Goal: Information Seeking & Learning: Learn about a topic

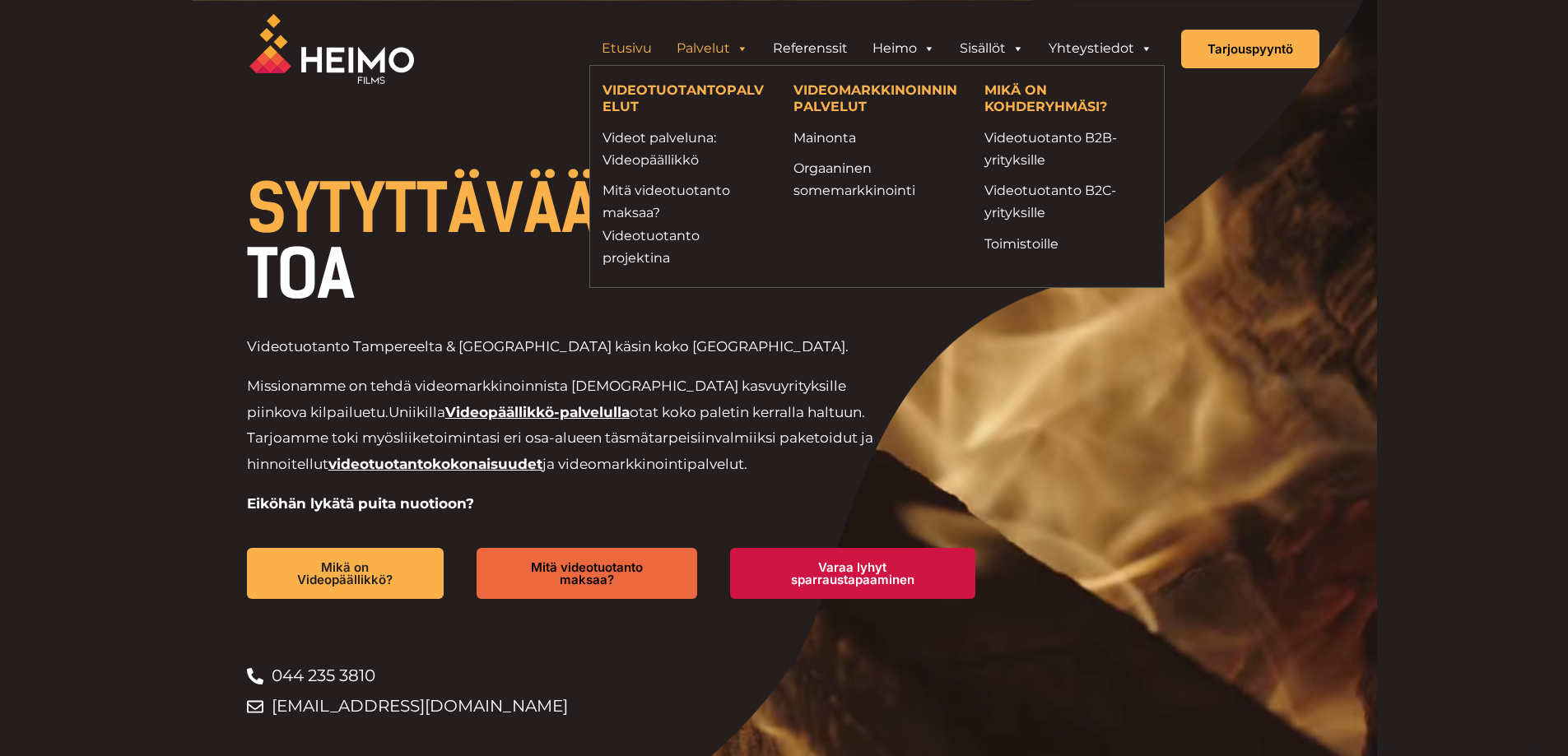
click at [715, 51] on link "Palvelut" at bounding box center [712, 48] width 96 height 33
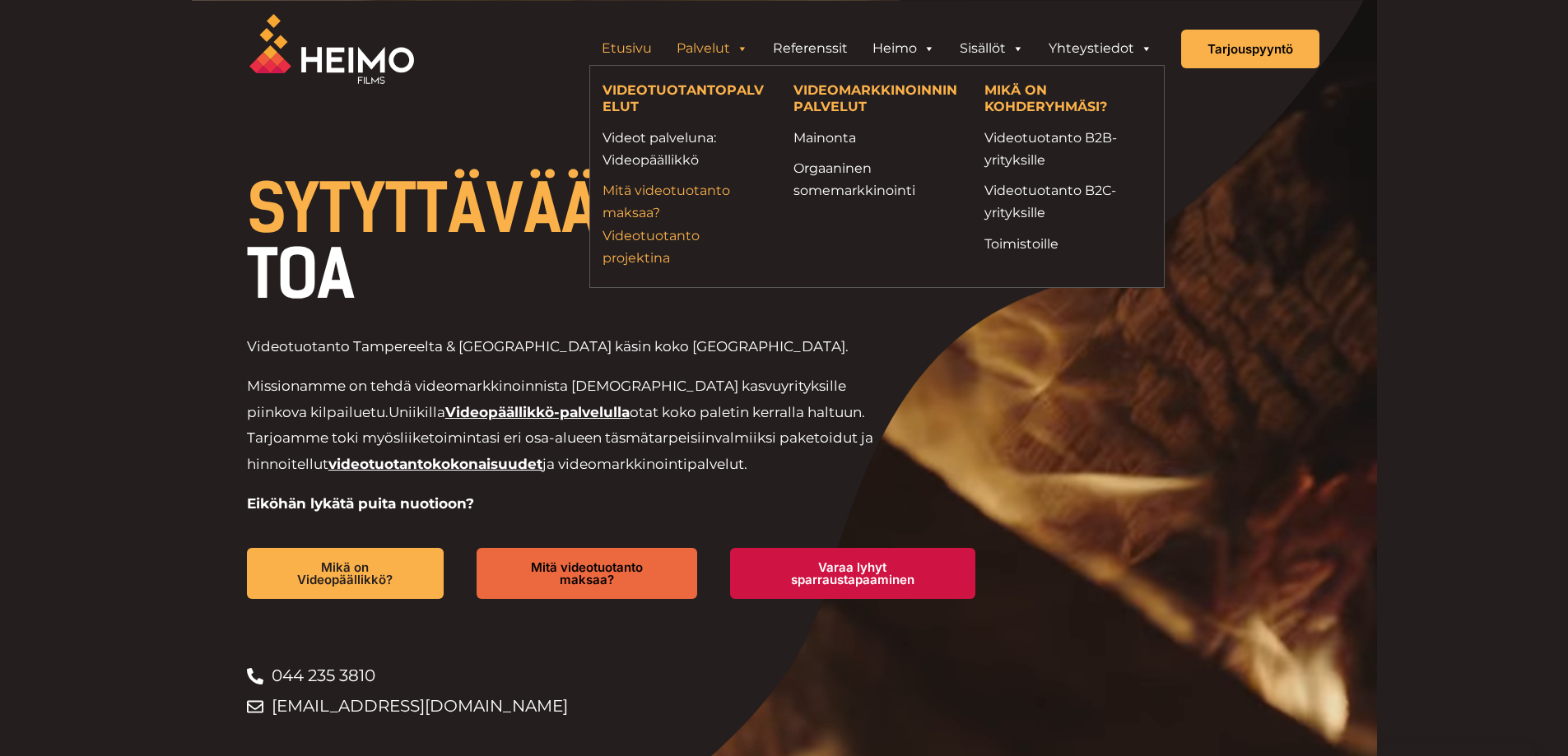
click at [649, 254] on link "Mitä videotuotanto maksaa? Videotuotanto projektina" at bounding box center [686, 224] width 167 height 90
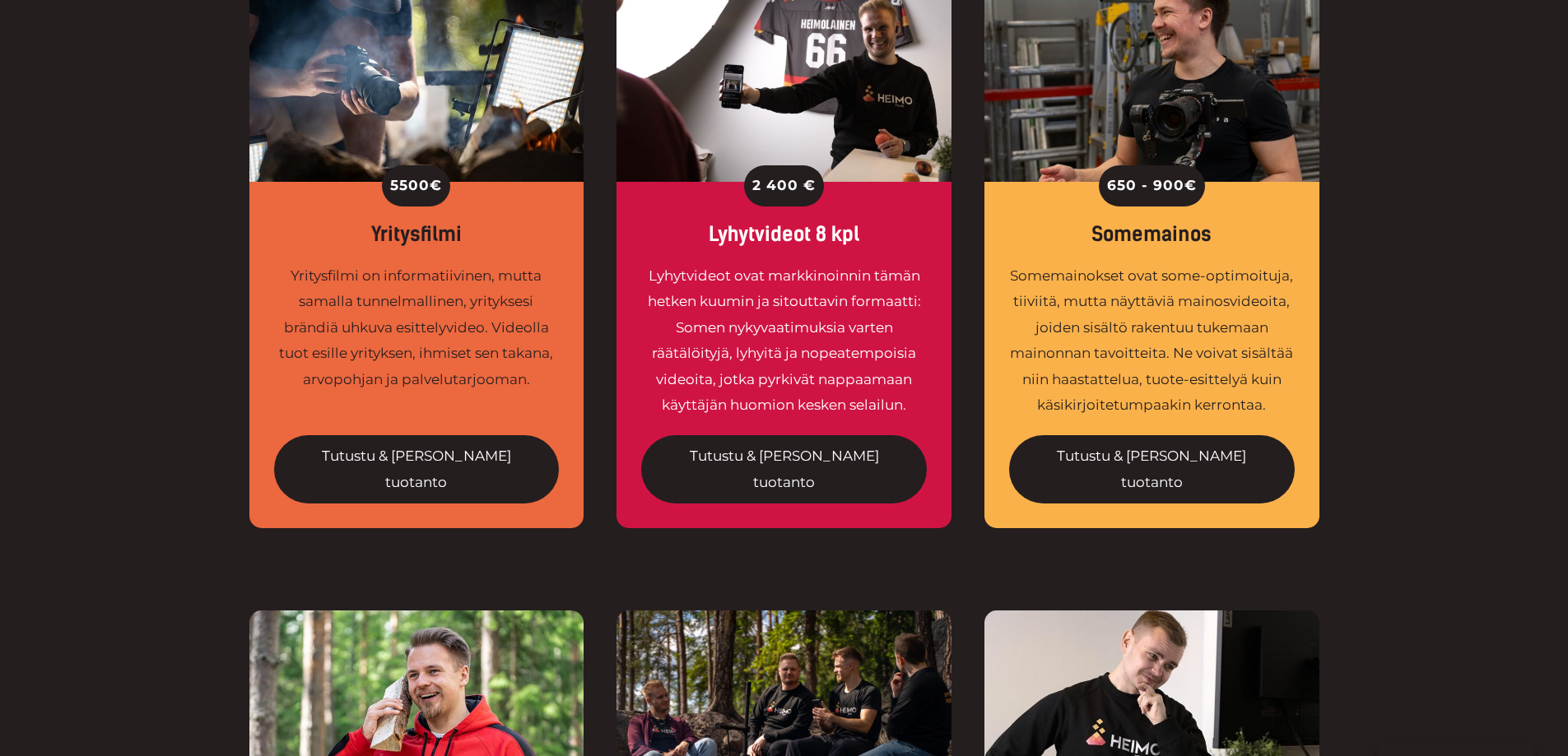
scroll to position [1368, 0]
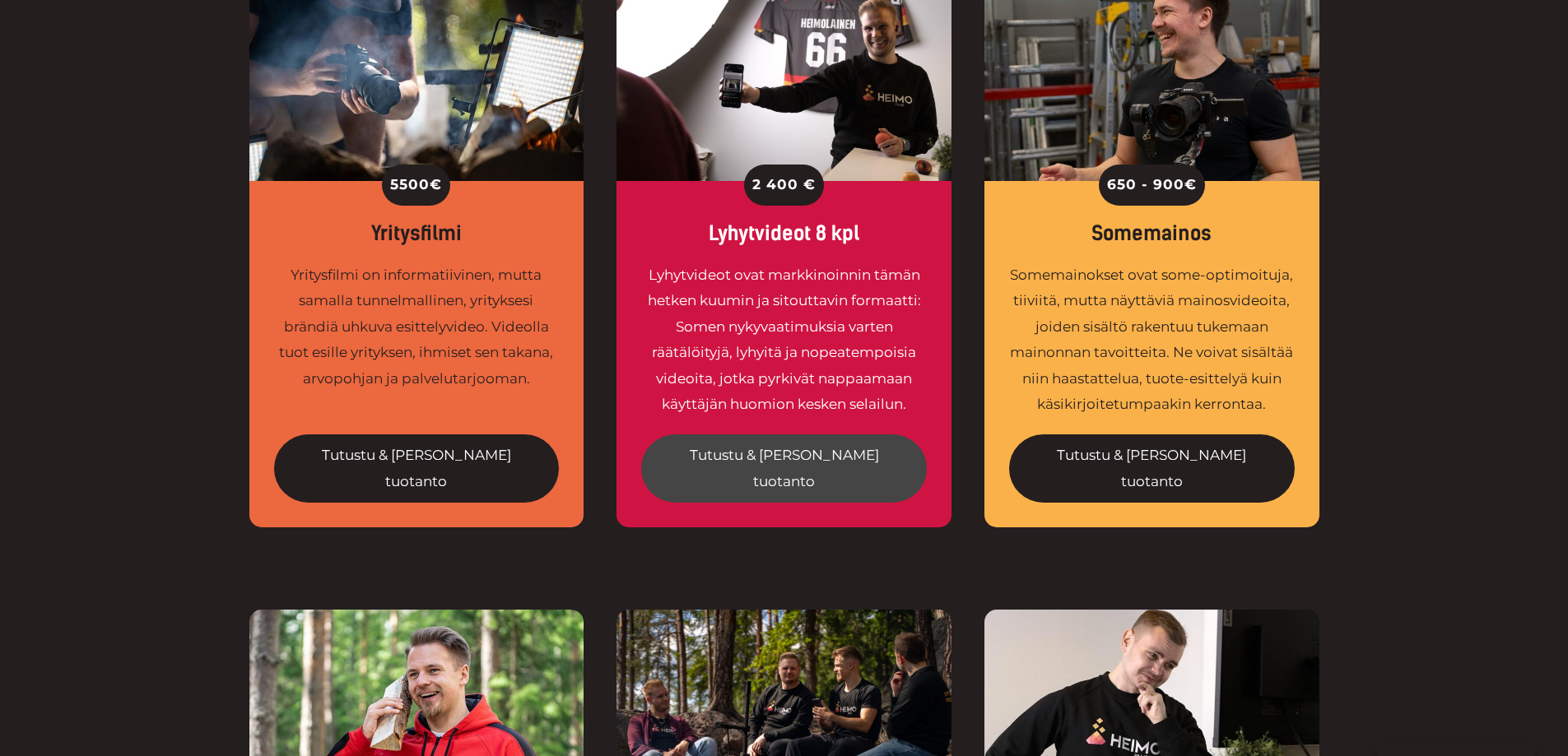
click at [726, 435] on link "Tutustu & tilaa tuotanto" at bounding box center [784, 469] width 286 height 69
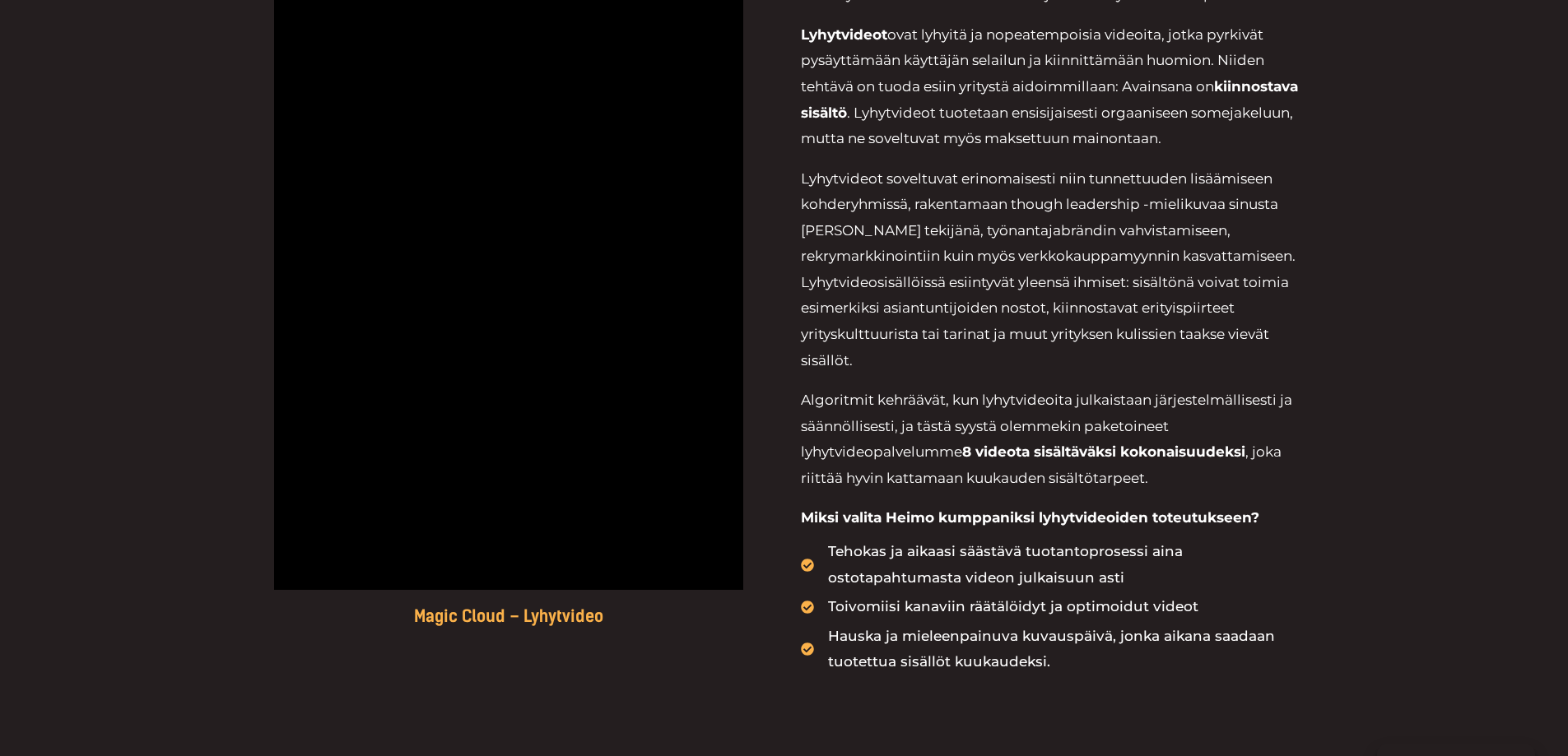
scroll to position [1043, 0]
drag, startPoint x: 923, startPoint y: 363, endPoint x: 790, endPoint y: 292, distance: 150.8
click at [790, 292] on div "Magic Cloud – Lyhytvideo LYHYTVIDEOT KOKO KUUKAUDEKSI LYHYTVIDEOT TUOVAT YRITYK…" at bounding box center [784, 187] width 1070 height 1134
copy p "Lyhytvideosisällöissä esiintyvät yleensä ihmiset: sisältönä voivat toimia esime…"
click at [1098, 462] on p "Algoritmit kehräävät, kun lyhytvideoita julkaistaan järjestelmällisesti ja sään…" at bounding box center [1060, 437] width 517 height 104
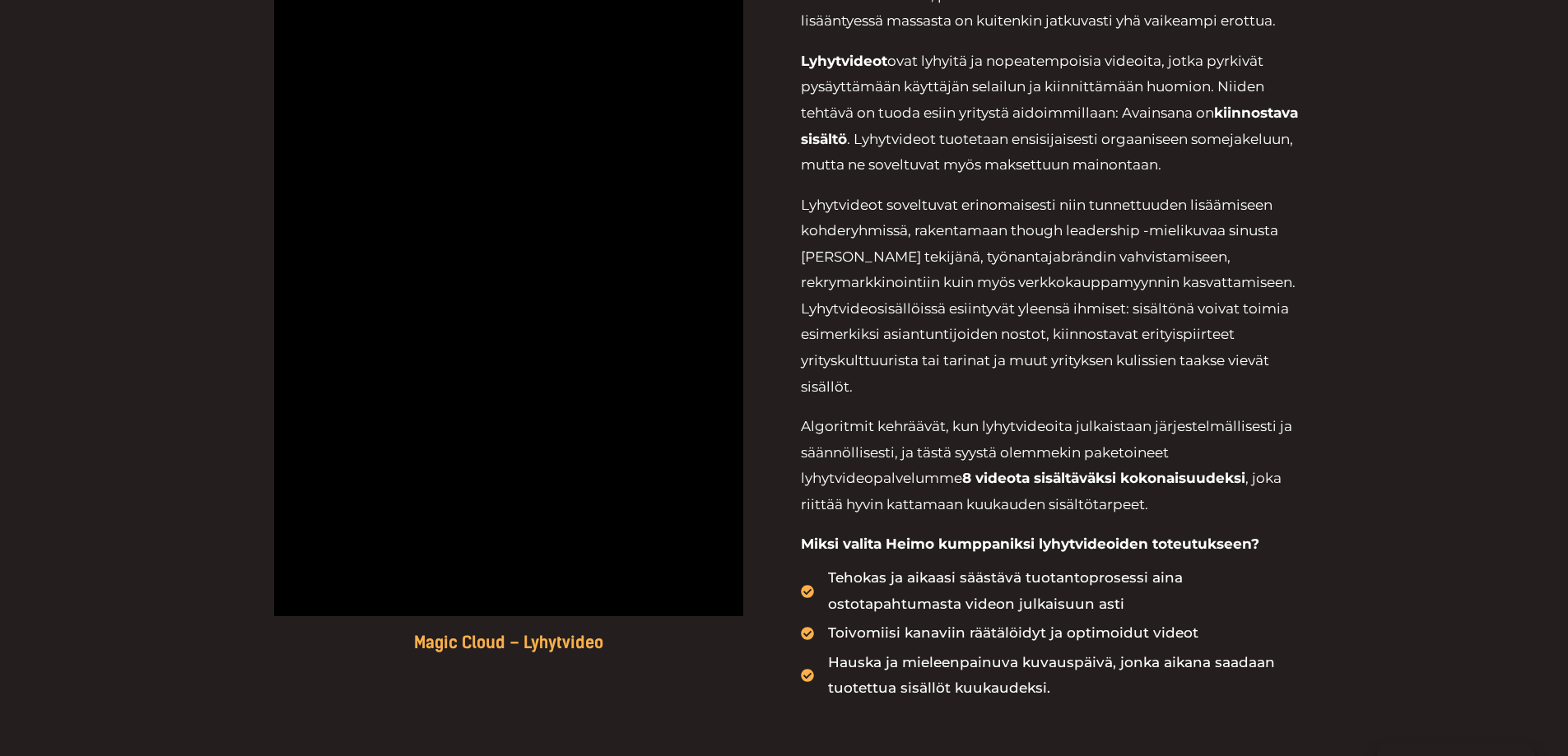
scroll to position [1019, 0]
